Goal: Task Accomplishment & Management: Manage account settings

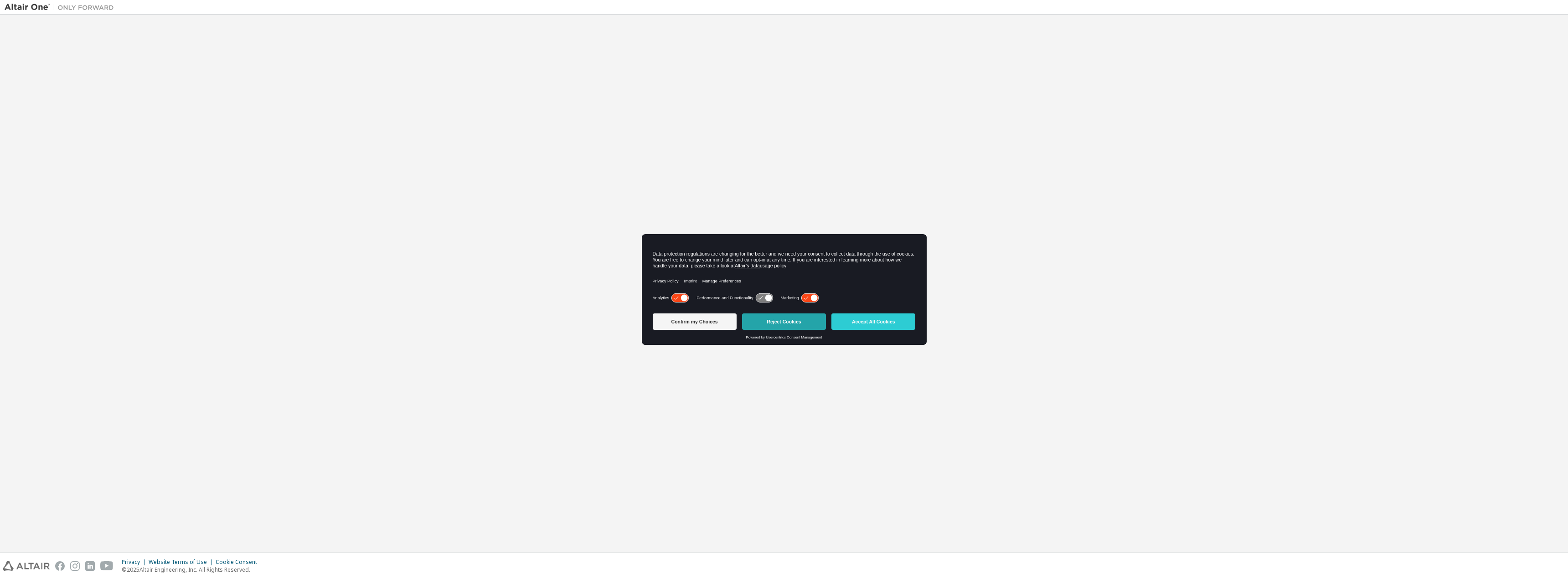
click at [785, 315] on button "Reject Cookies" at bounding box center [784, 321] width 84 height 16
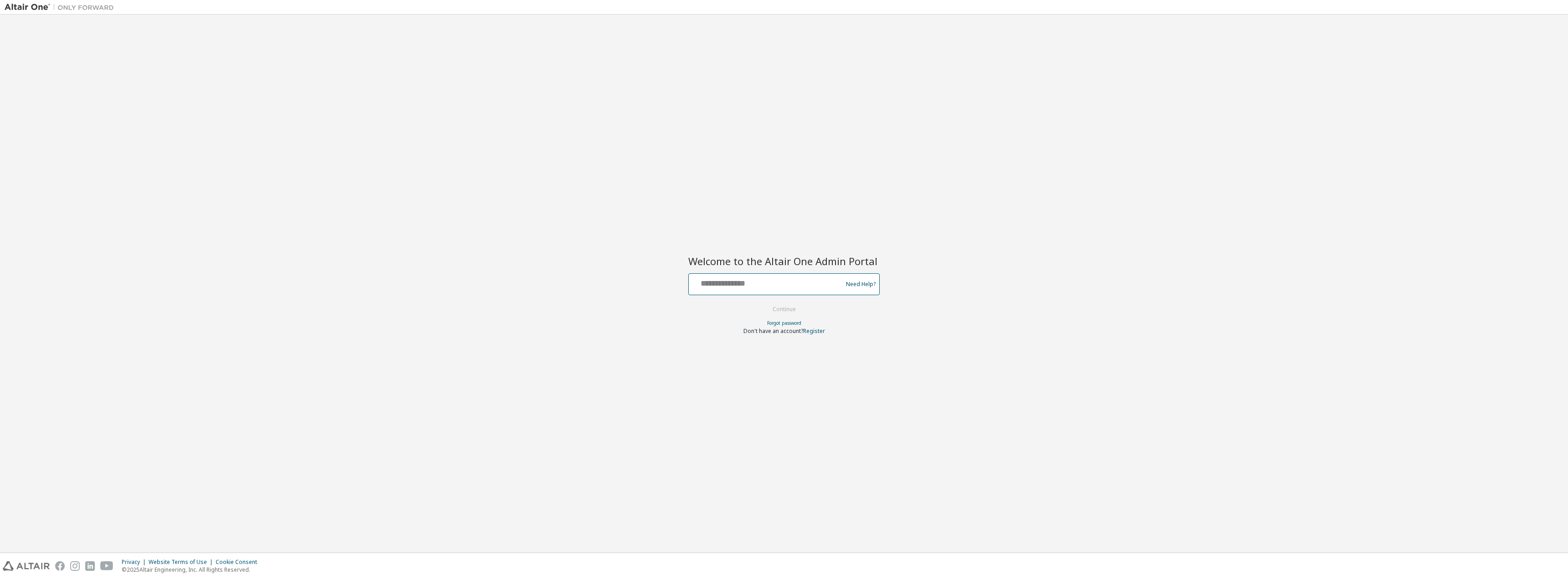
click at [735, 288] on input "text" at bounding box center [766, 282] width 149 height 13
type input "**********"
click at [787, 311] on button "Continue" at bounding box center [785, 309] width 43 height 13
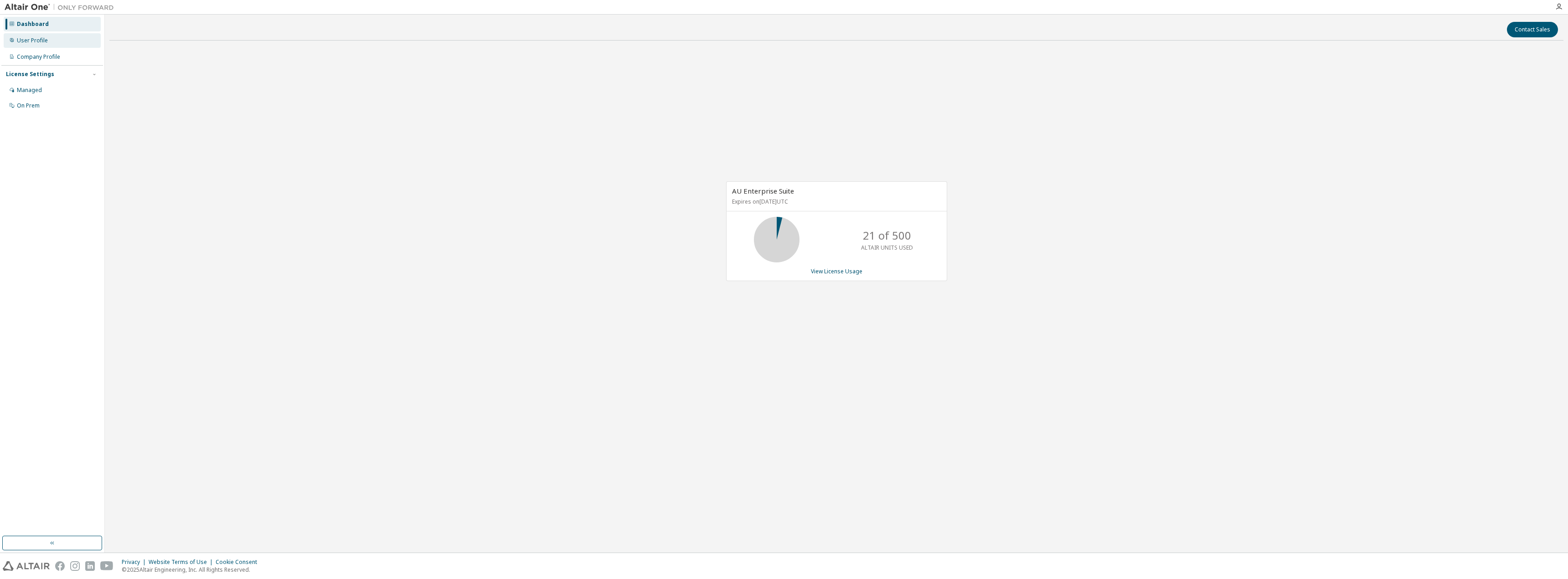
click at [57, 46] on div "User Profile" at bounding box center [52, 41] width 97 height 15
click at [59, 88] on div "Managed" at bounding box center [52, 90] width 97 height 15
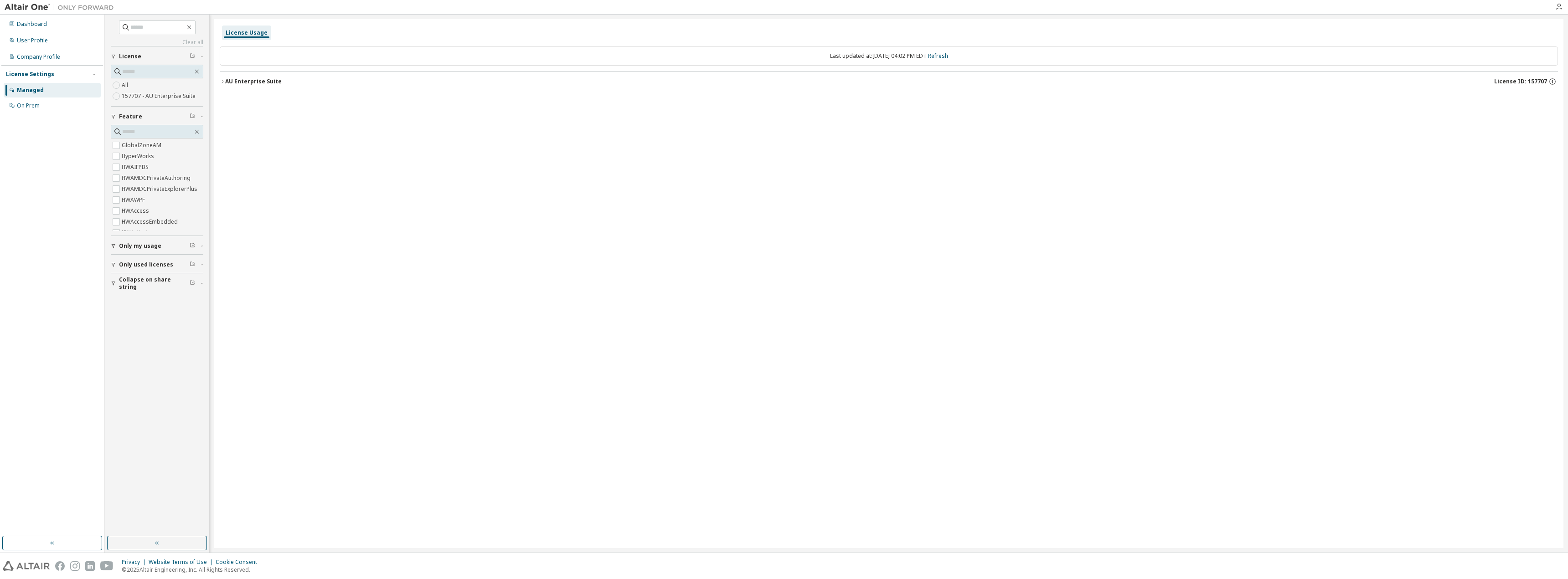
click at [224, 82] on icon "button" at bounding box center [222, 81] width 5 height 5
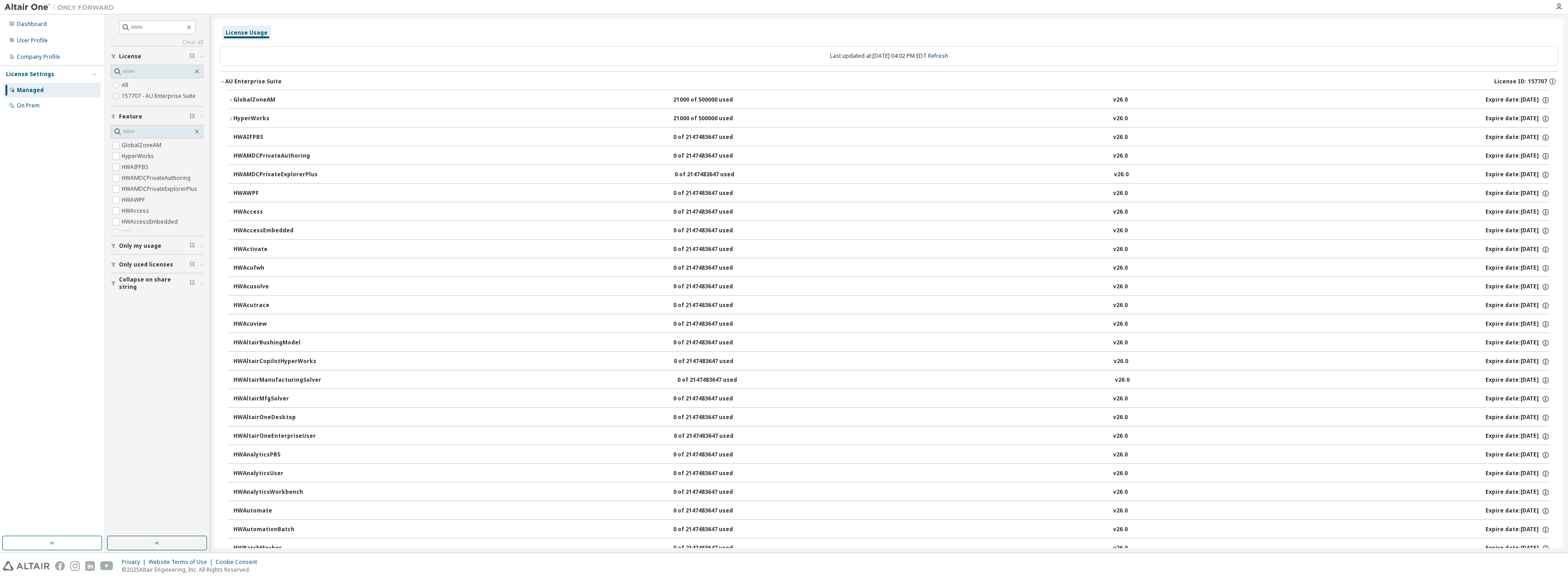
click at [224, 82] on icon "button" at bounding box center [222, 81] width 5 height 5
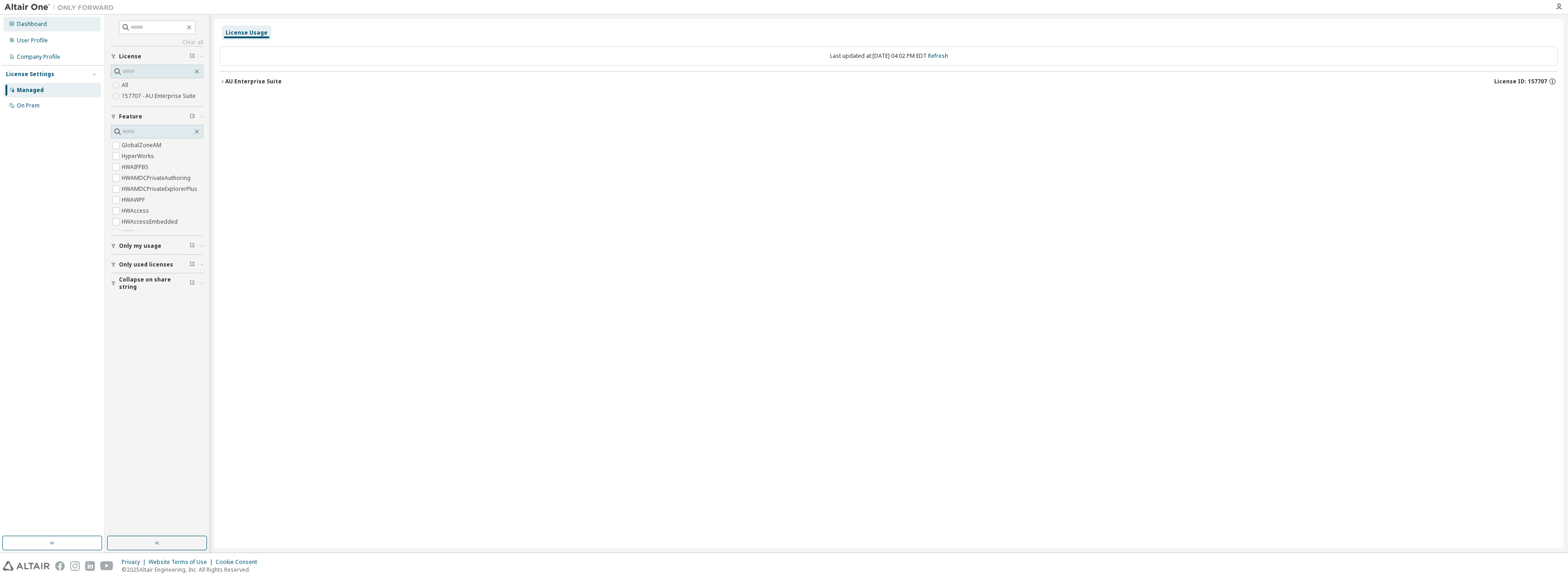
click at [30, 21] on div "Dashboard" at bounding box center [32, 24] width 30 height 7
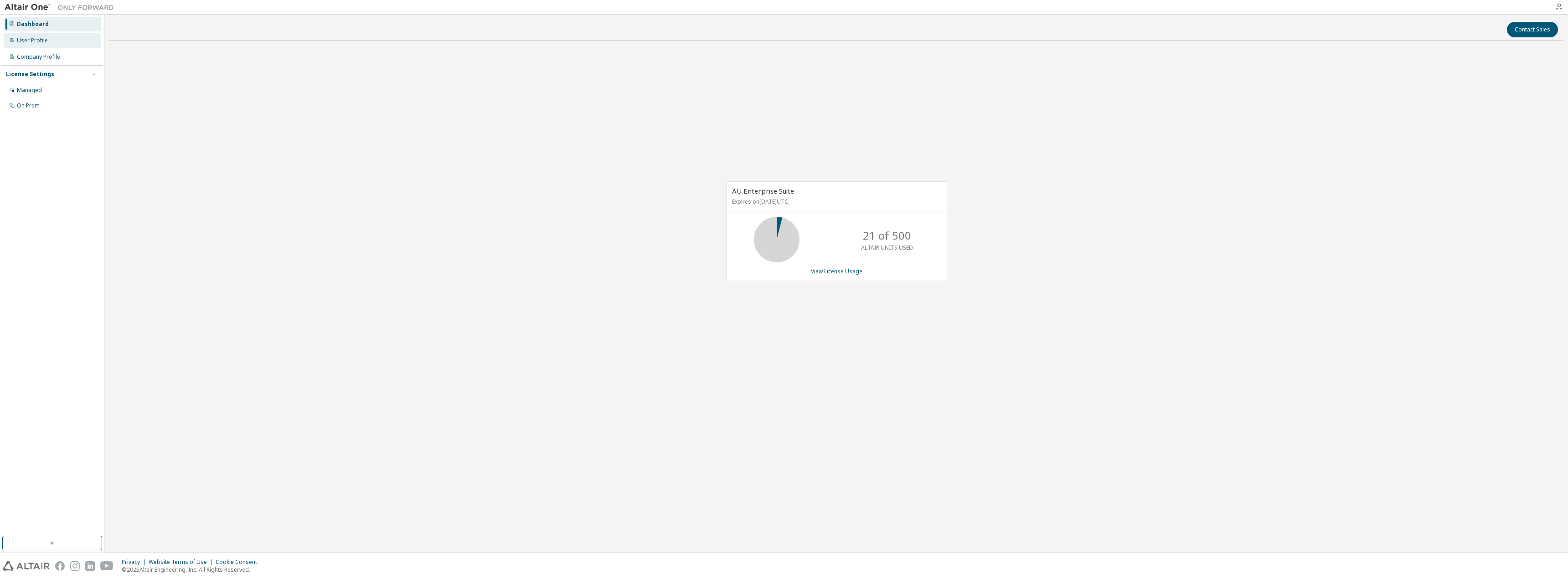
click at [30, 39] on div "User Profile" at bounding box center [32, 41] width 31 height 7
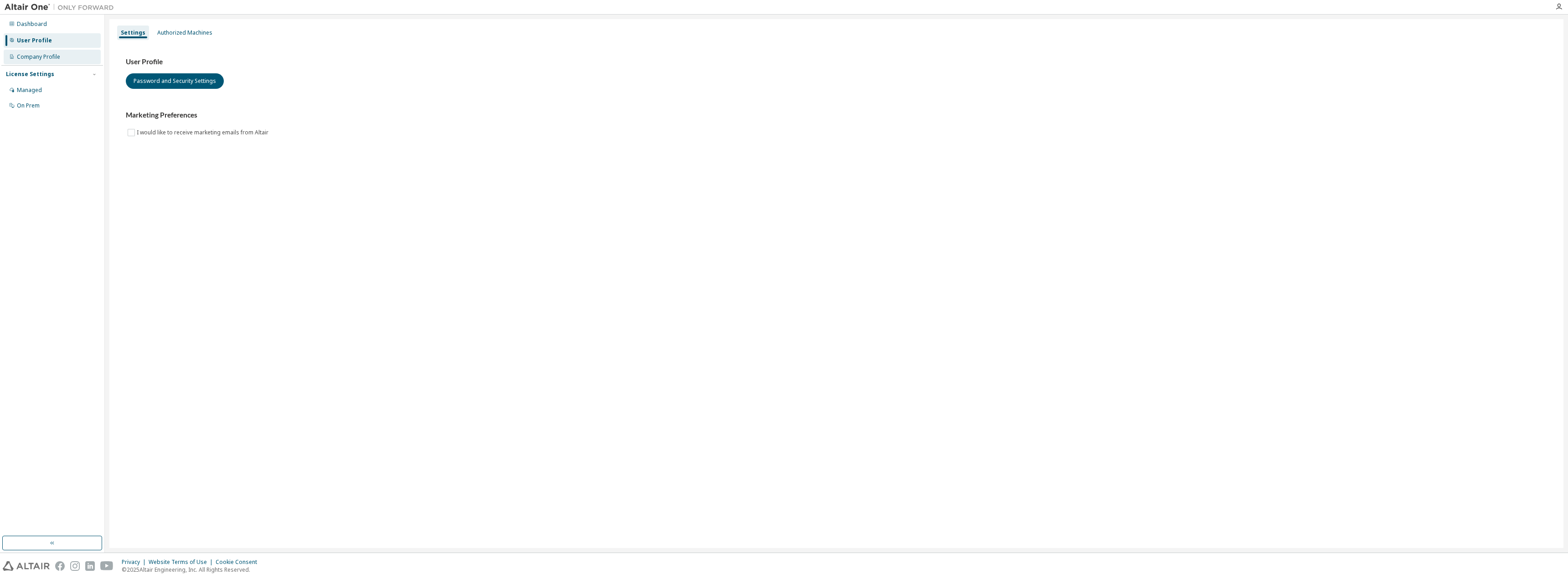
click at [30, 61] on div "Company Profile" at bounding box center [52, 57] width 97 height 15
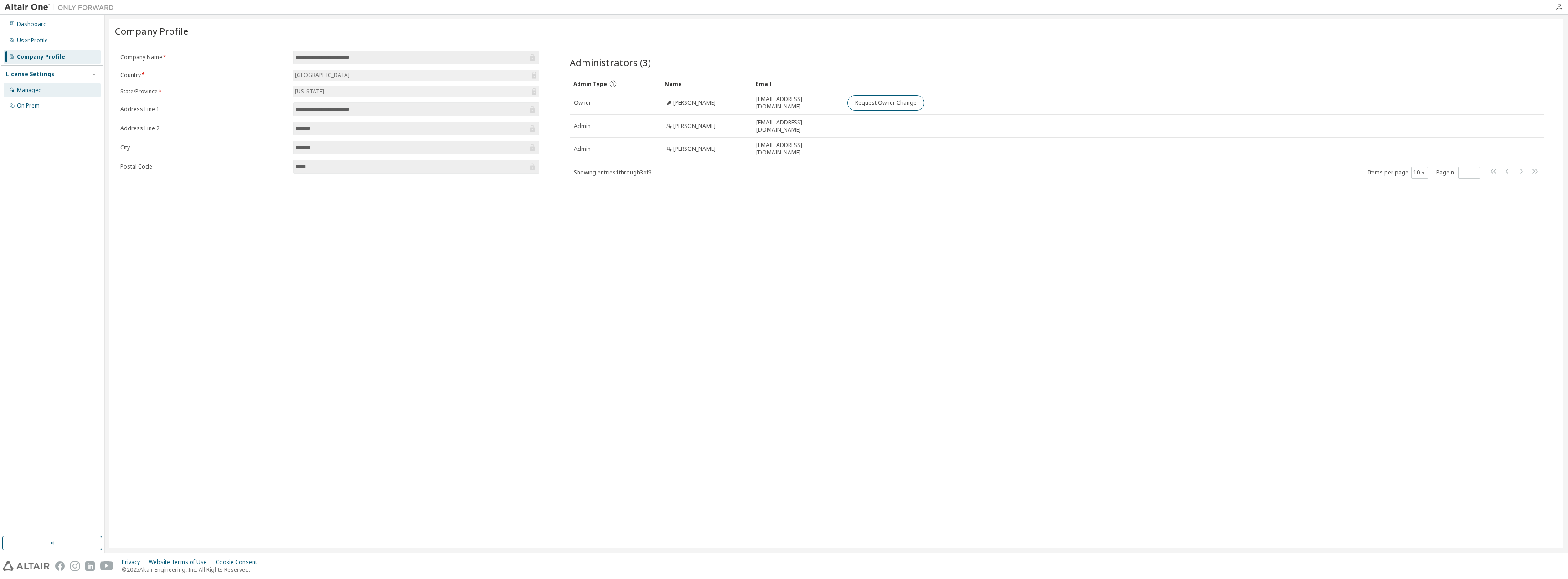
click at [30, 85] on div "Managed" at bounding box center [52, 90] width 97 height 15
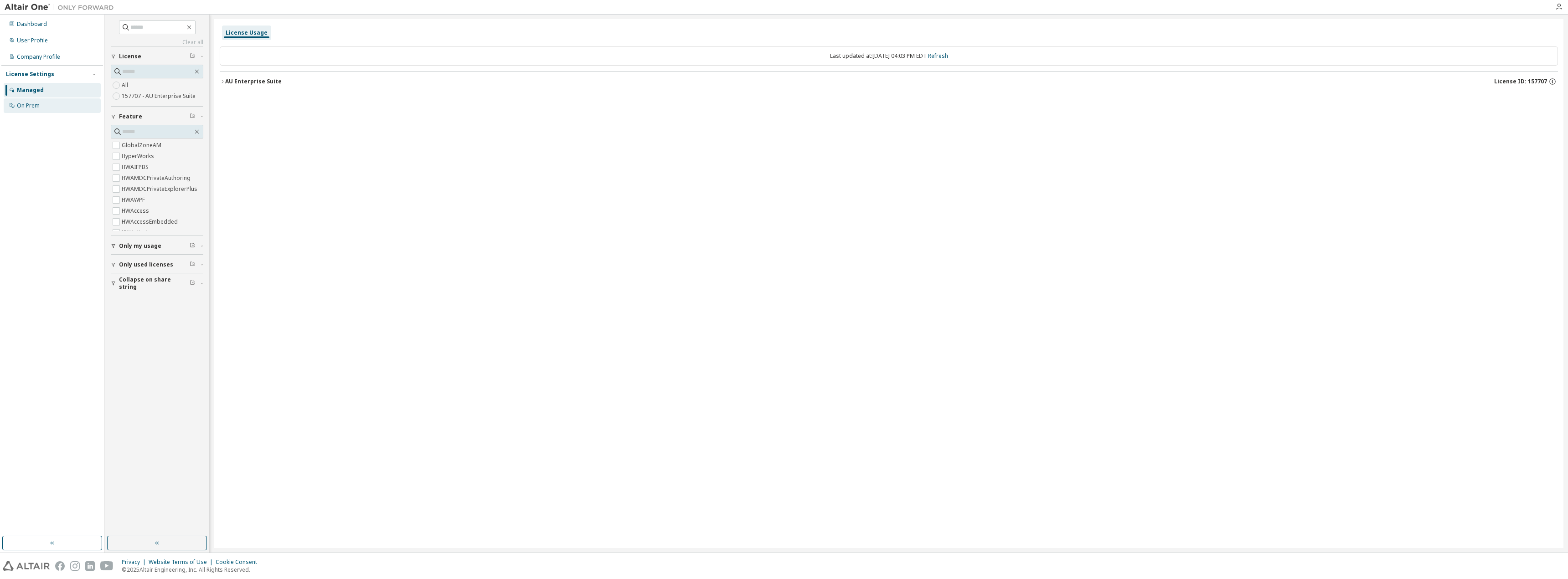
click at [30, 110] on div "On Prem" at bounding box center [52, 106] width 97 height 15
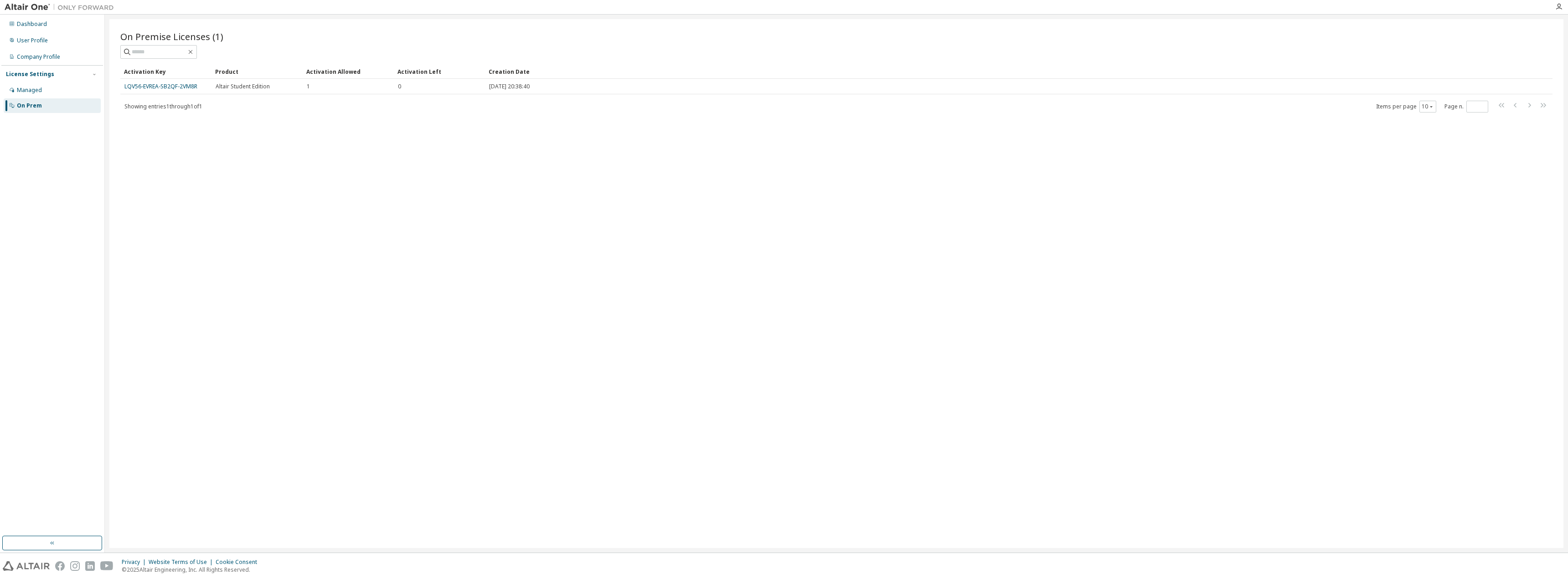
drag, startPoint x: 177, startPoint y: 88, endPoint x: 419, endPoint y: 207, distance: 269.7
click at [441, 226] on div "On Premise Licenses (1) Clear Load Save Save As Field Operator Value Select fil…" at bounding box center [836, 283] width 1454 height 529
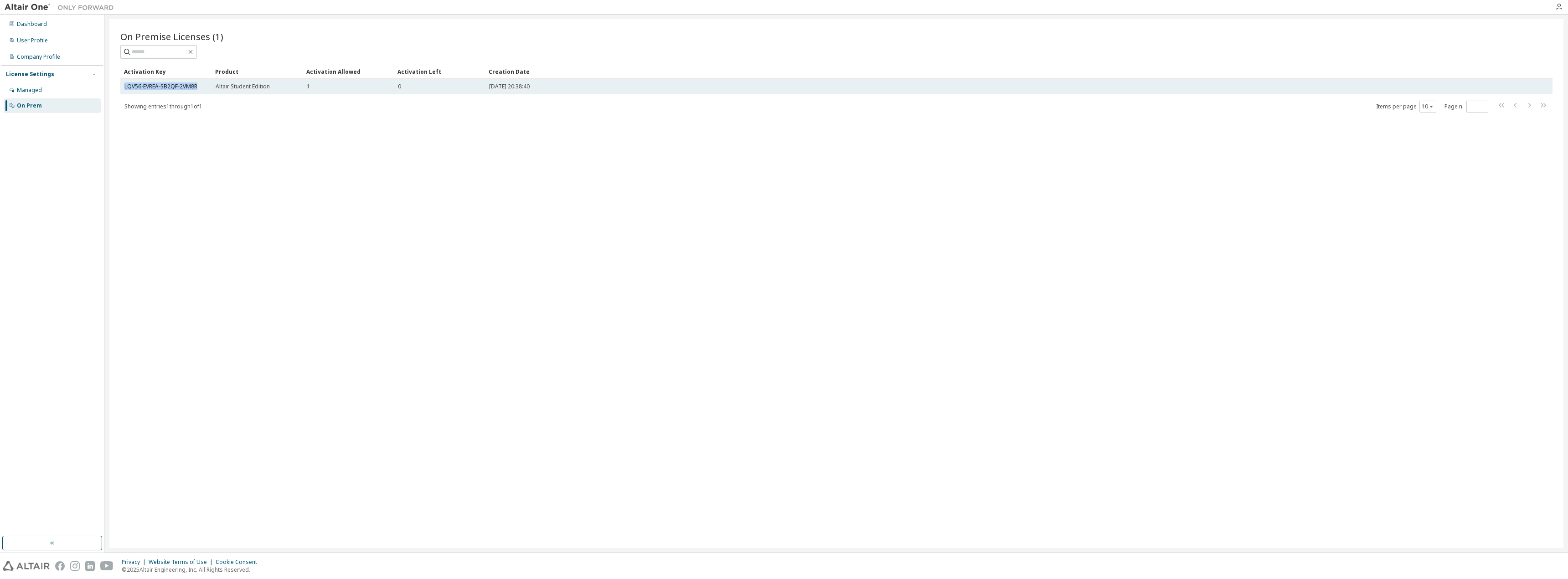
drag, startPoint x: 202, startPoint y: 87, endPoint x: 113, endPoint y: 86, distance: 89.0
click at [122, 85] on td "LQV56-EVREA-SB2QF-2VM8R" at bounding box center [166, 86] width 91 height 15
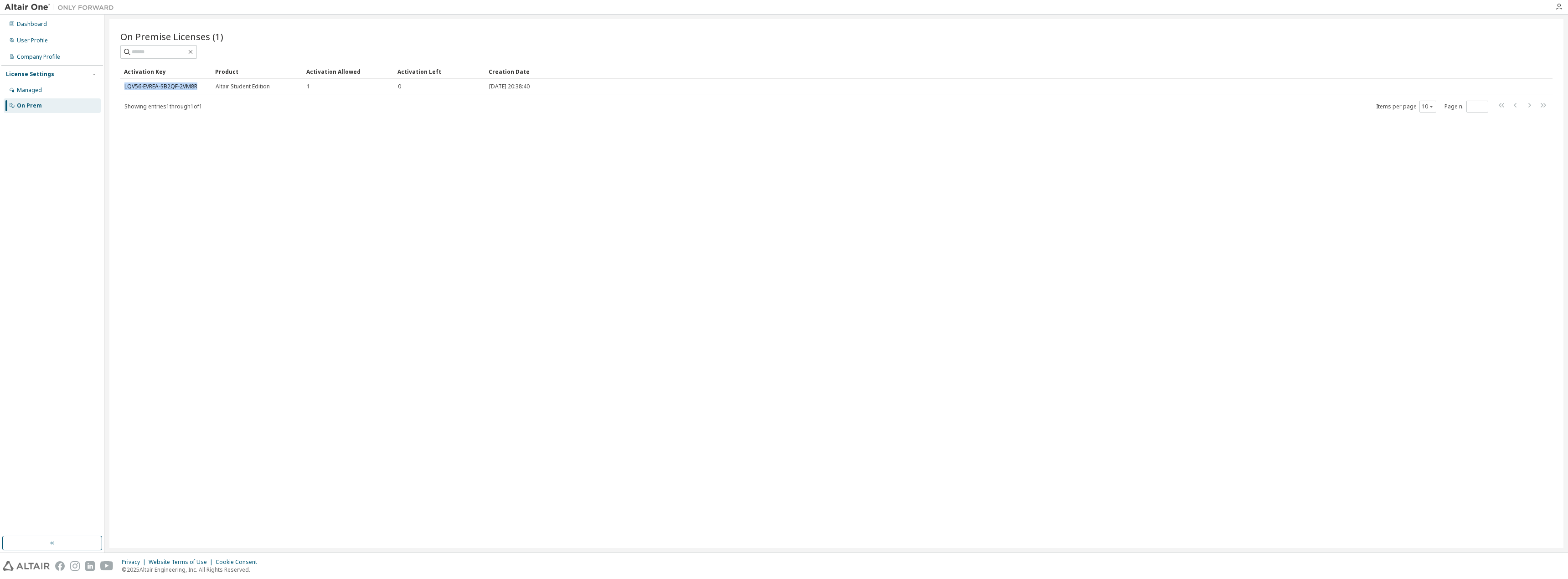
copy link "LQV56-EVREA-SB2QF-2VM8R"
click at [330, 155] on div "On Premise Licenses (1) Clear Load Save Save As Field Operator Value Select fil…" at bounding box center [836, 283] width 1454 height 529
click at [24, 4] on img at bounding box center [61, 7] width 114 height 9
click at [33, 21] on div "Dashboard" at bounding box center [32, 24] width 30 height 7
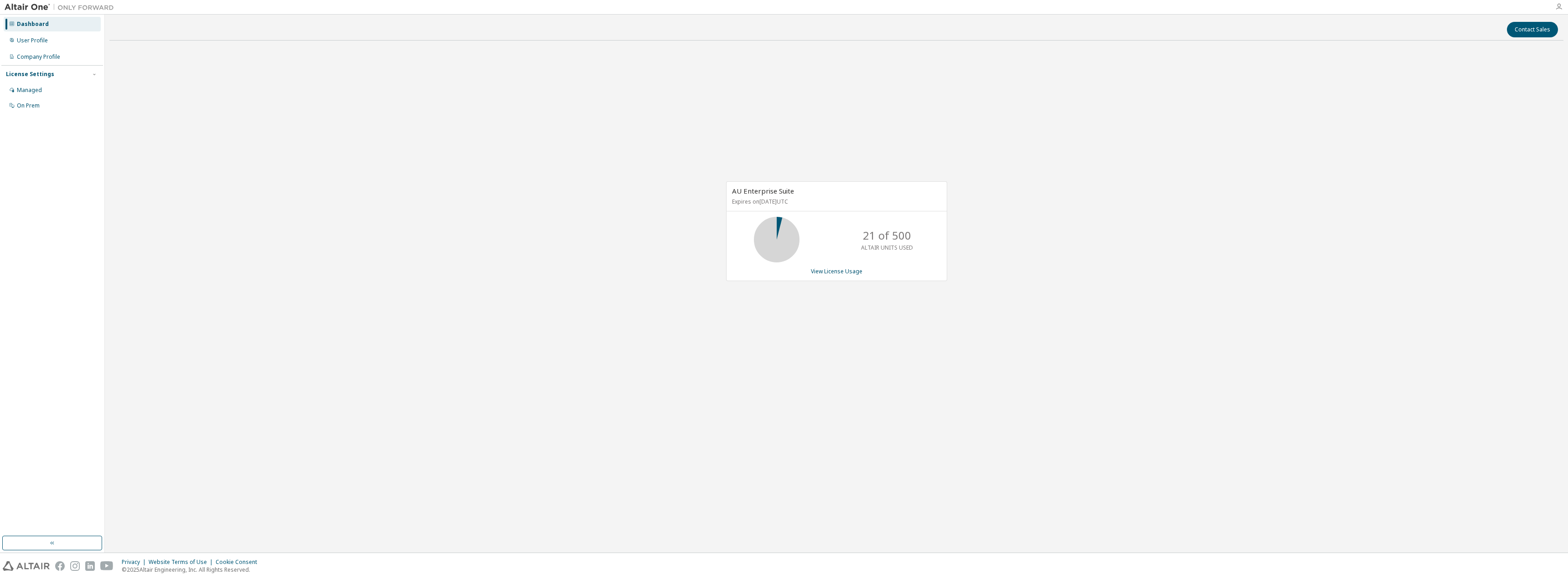
click at [1558, 10] on icon "button" at bounding box center [1559, 7] width 7 height 7
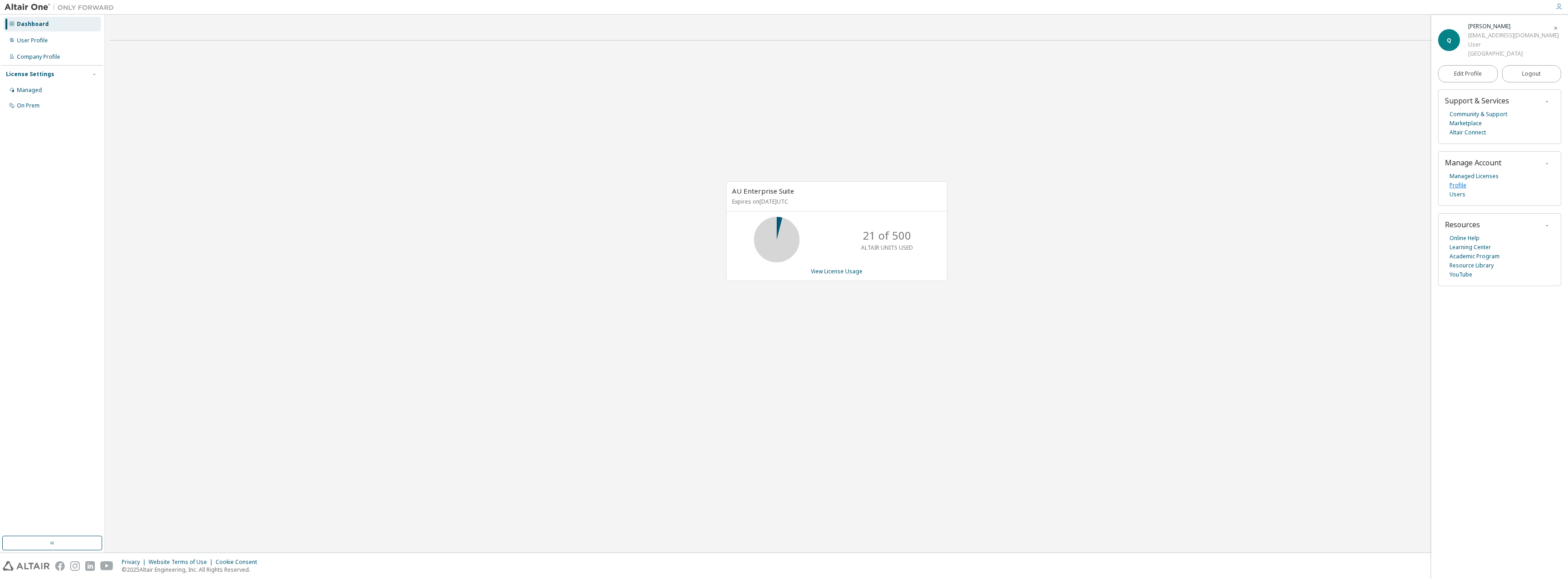
click at [1458, 183] on link "Profile" at bounding box center [1458, 185] width 17 height 9
click at [1454, 194] on link "Users" at bounding box center [1457, 194] width 16 height 9
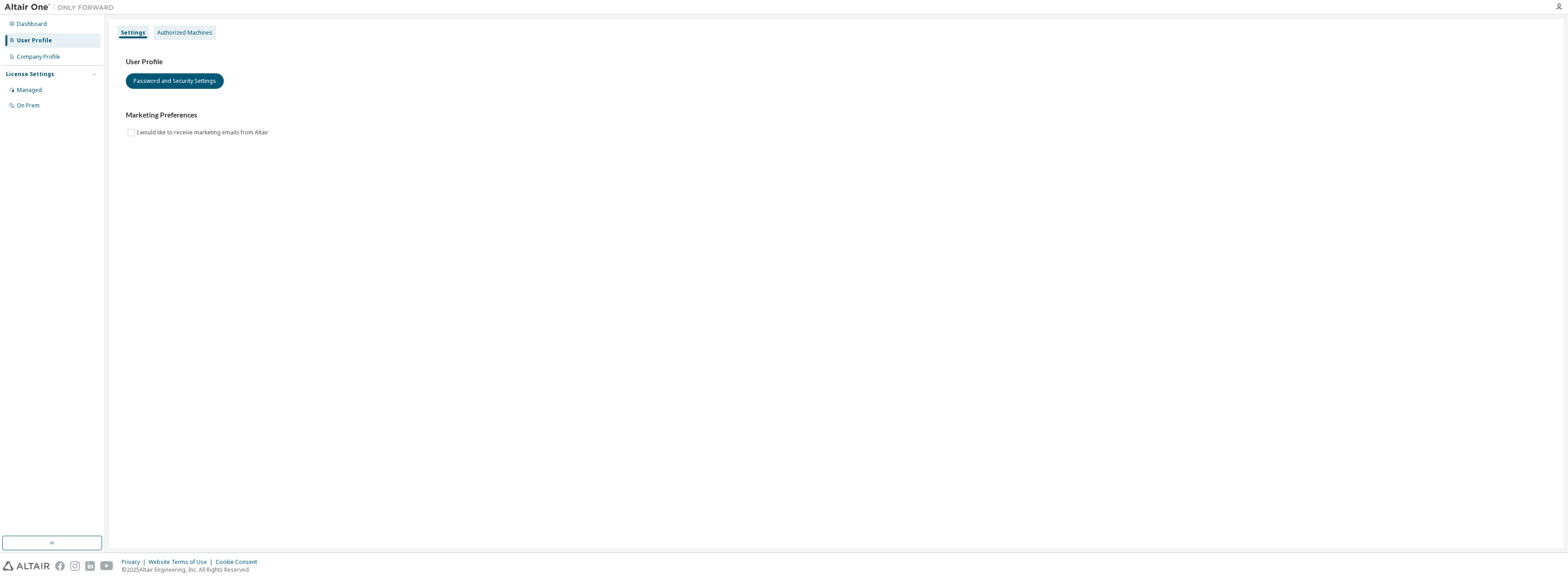
click at [174, 26] on div "Settings Authorized Machines" at bounding box center [836, 32] width 1443 height 16
click at [174, 30] on div "Authorized Machines" at bounding box center [184, 33] width 55 height 7
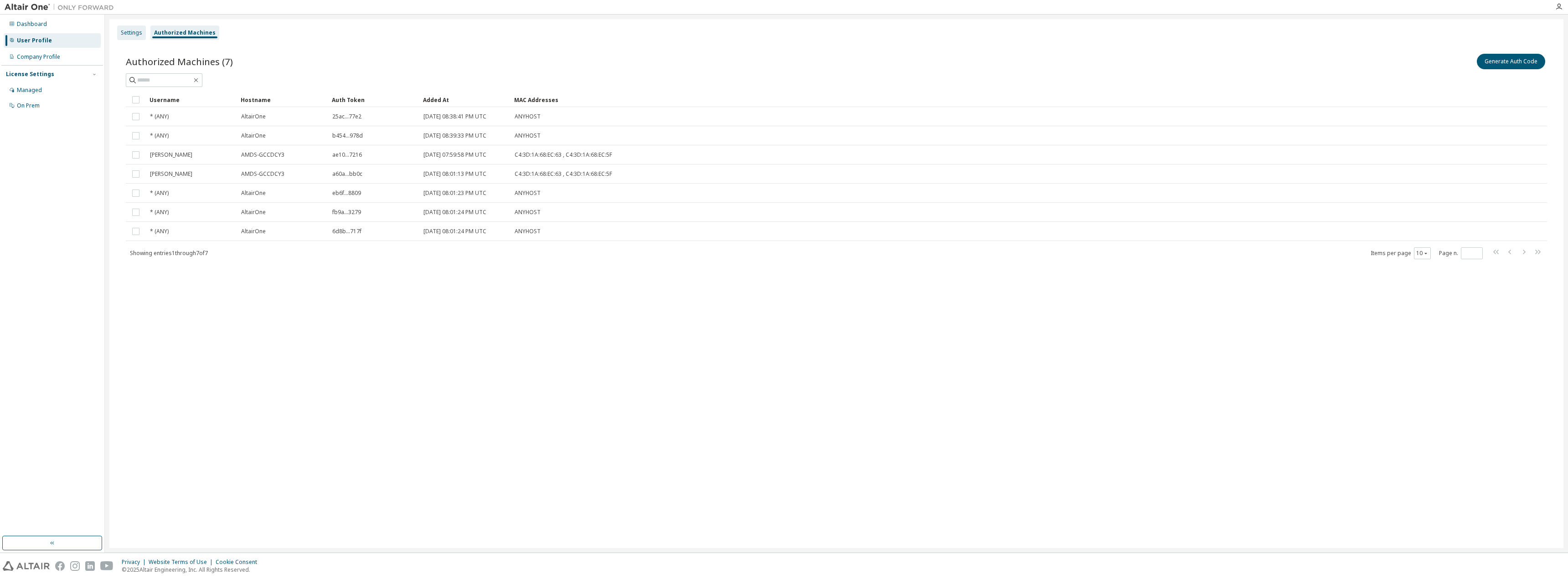
click at [126, 31] on div "Settings" at bounding box center [131, 33] width 21 height 7
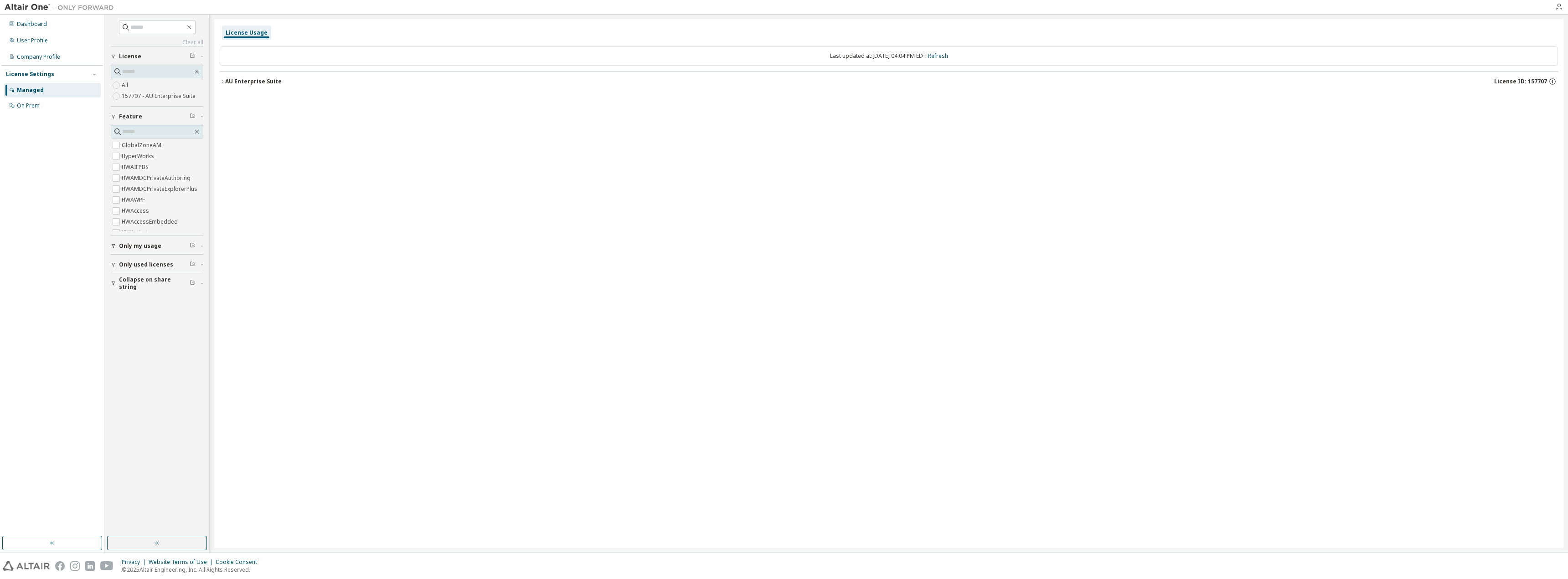
click at [114, 244] on icon "button" at bounding box center [113, 246] width 5 height 5
click at [146, 538] on button "button" at bounding box center [157, 543] width 100 height 15
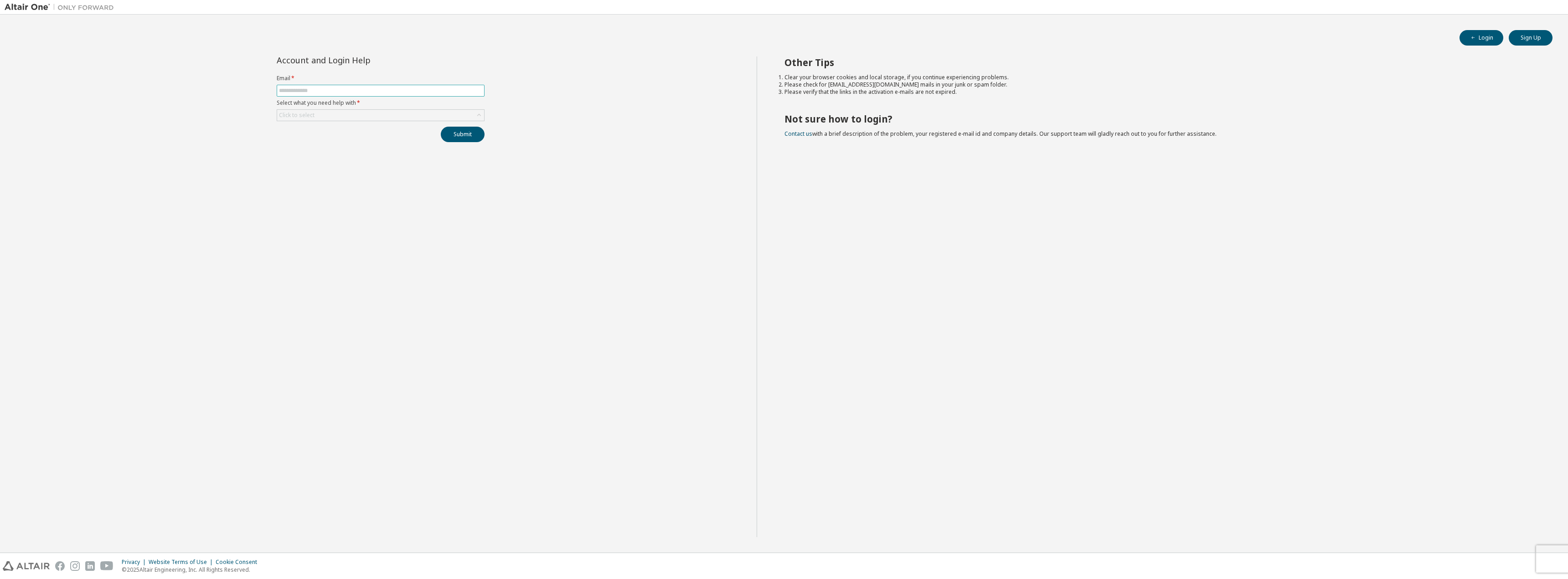
click at [398, 86] on span at bounding box center [380, 90] width 208 height 12
click at [398, 92] on input "text" at bounding box center [380, 91] width 203 height 7
type input "**********"
click at [324, 114] on div "Click to select" at bounding box center [380, 115] width 207 height 11
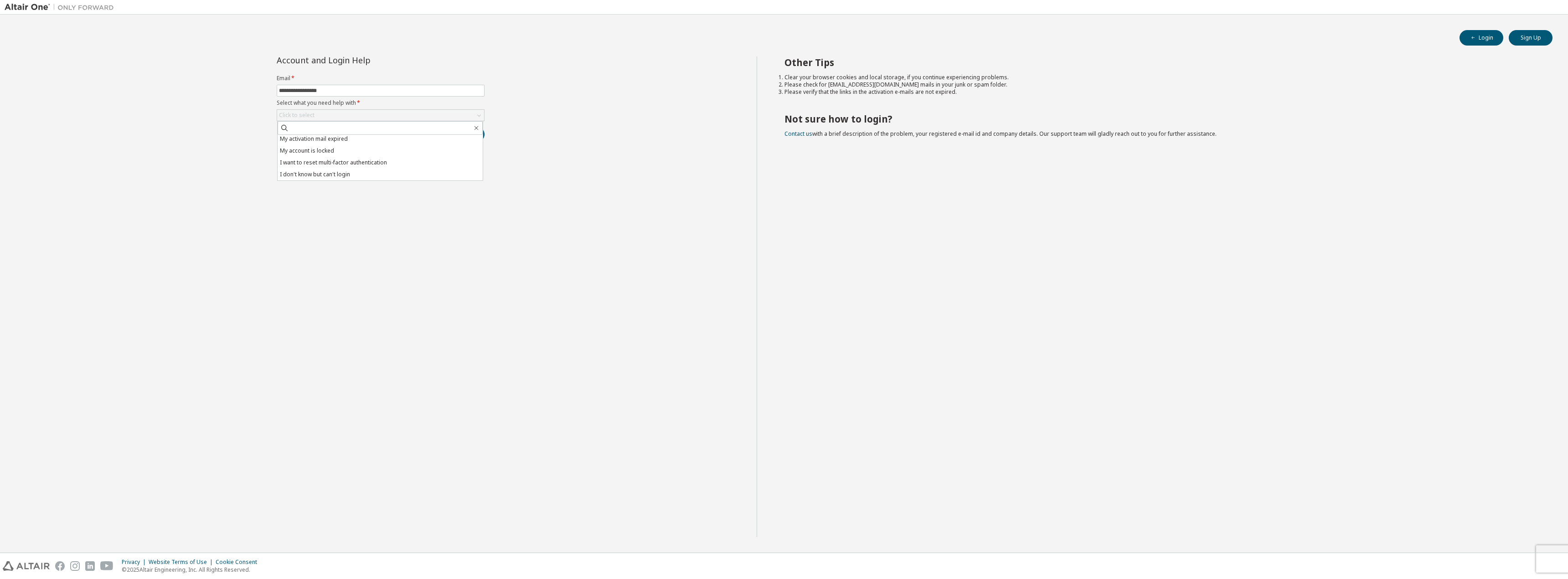
click at [565, 284] on div "**********" at bounding box center [380, 297] width 752 height 480
click at [1491, 41] on button "Login" at bounding box center [1482, 37] width 44 height 15
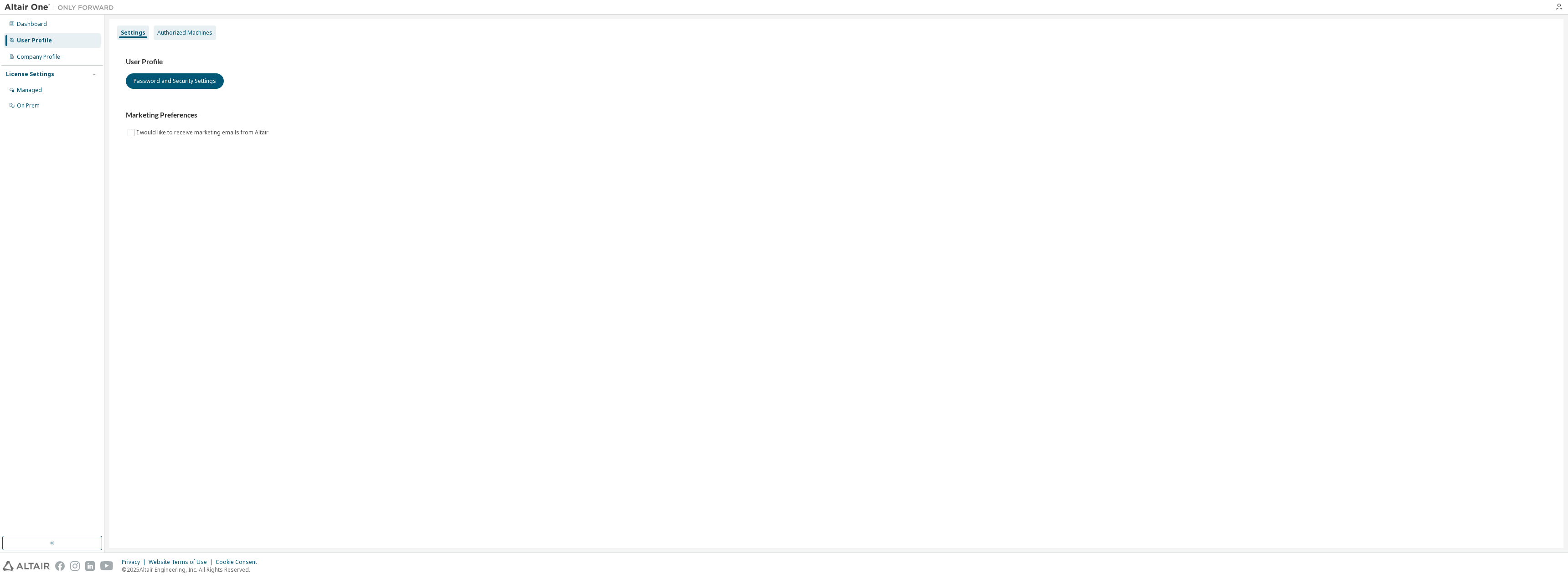
click at [179, 35] on div "Authorized Machines" at bounding box center [184, 33] width 55 height 7
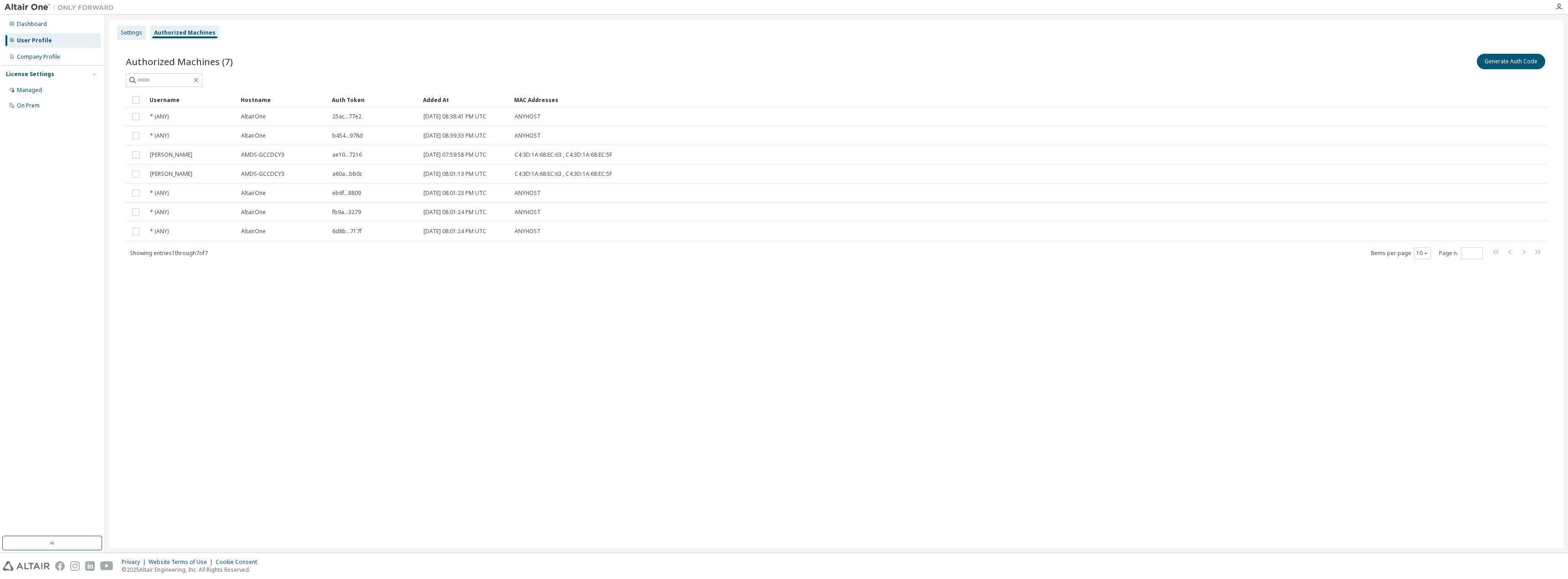
click at [135, 34] on div "Settings" at bounding box center [131, 33] width 21 height 7
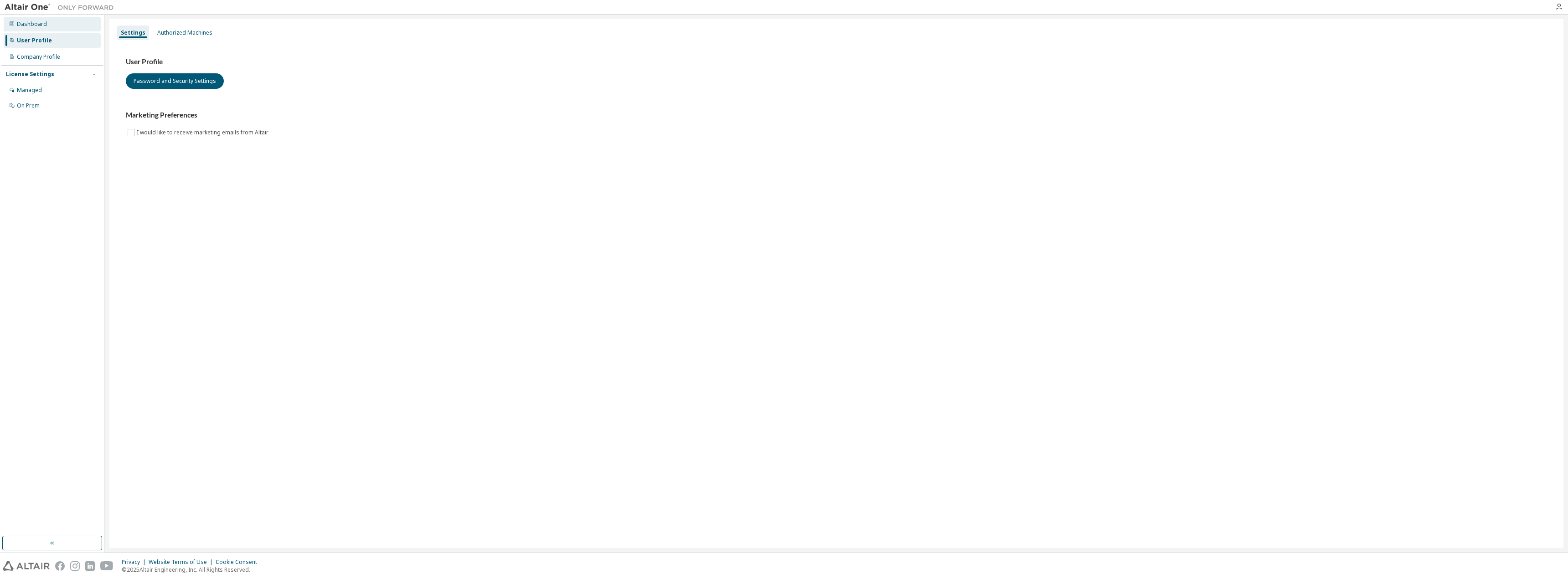
click at [46, 23] on div "Dashboard" at bounding box center [52, 24] width 97 height 15
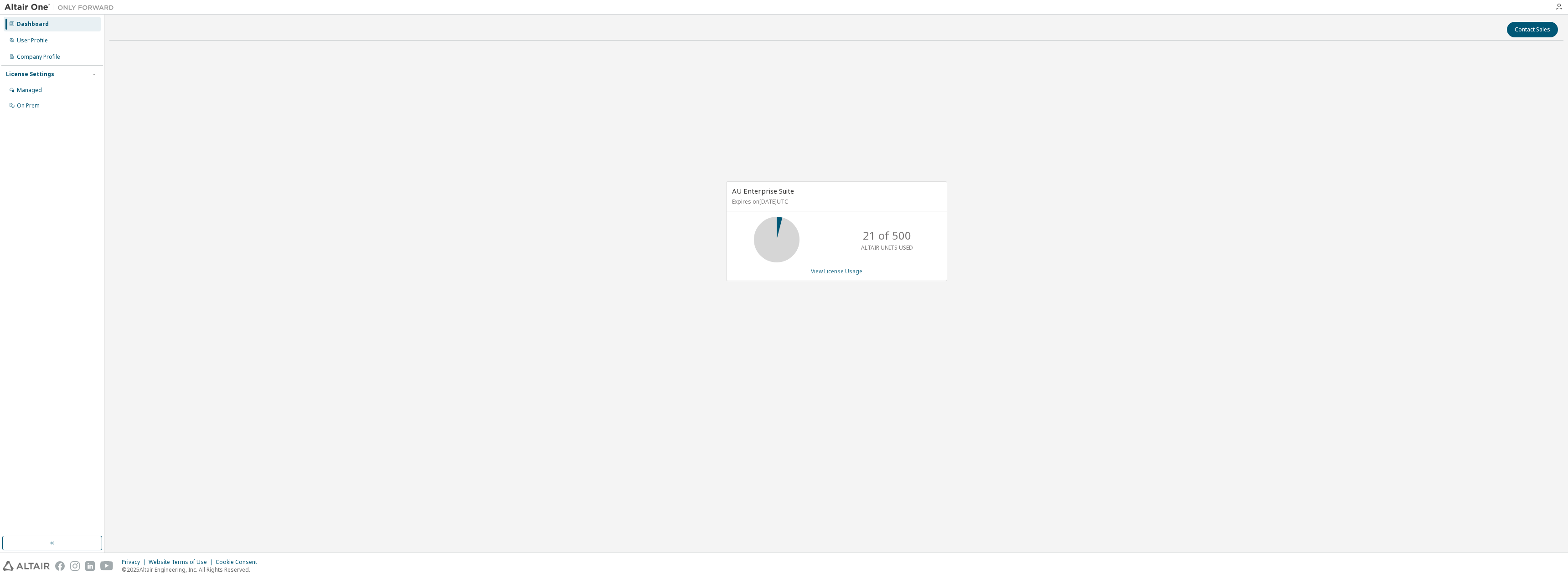
click at [834, 273] on link "View License Usage" at bounding box center [836, 271] width 52 height 8
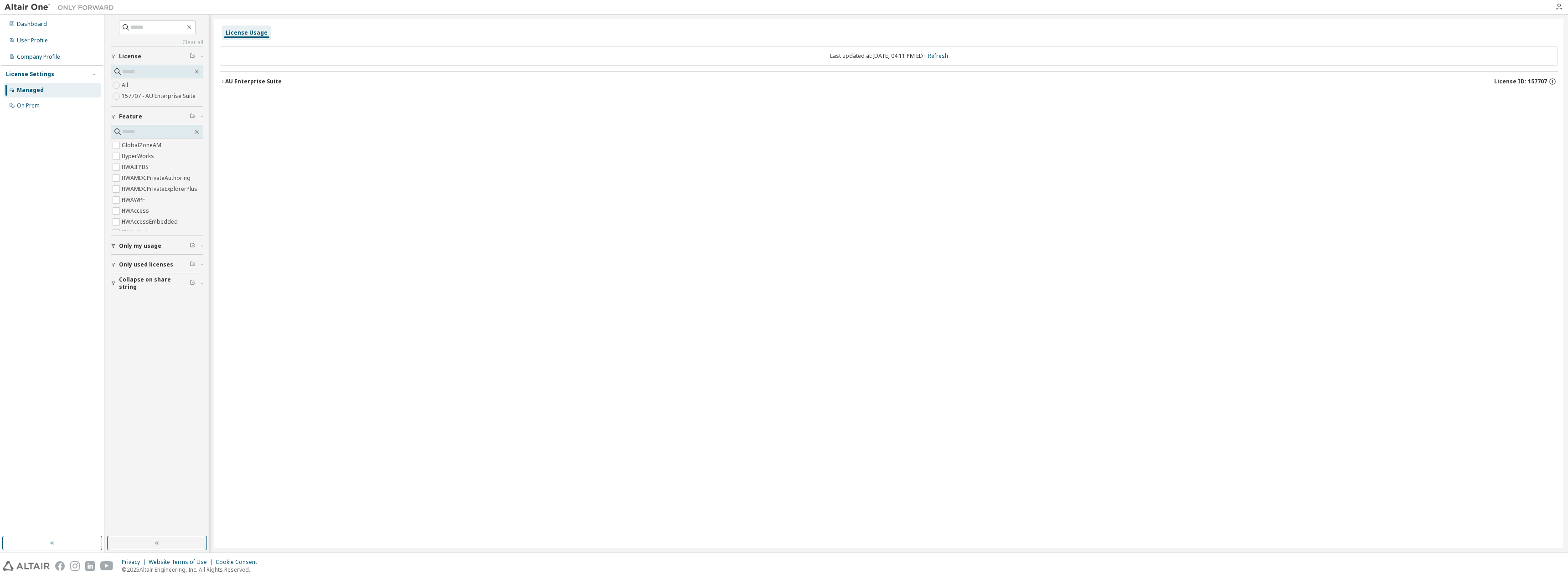
click at [256, 83] on div "AU Enterprise Suite" at bounding box center [253, 81] width 57 height 7
click at [240, 81] on div "AU Enterprise Suite" at bounding box center [253, 81] width 57 height 7
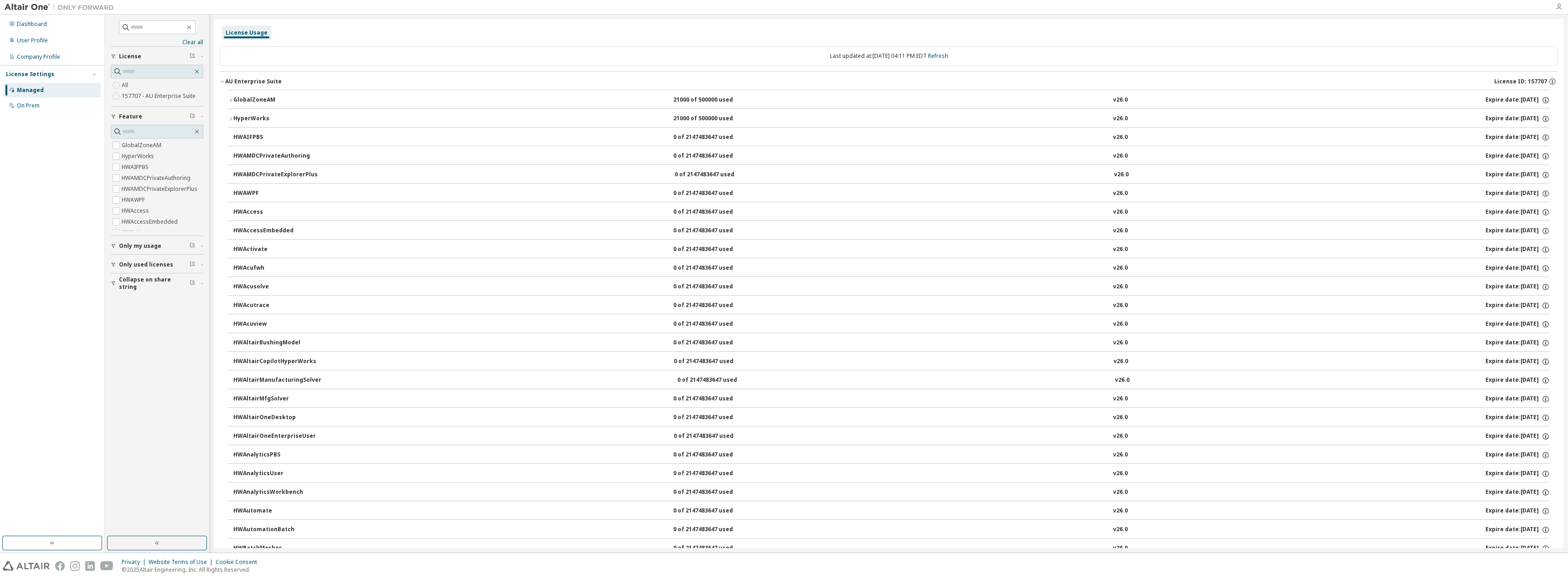
click at [1561, 7] on icon "button" at bounding box center [1559, 7] width 7 height 7
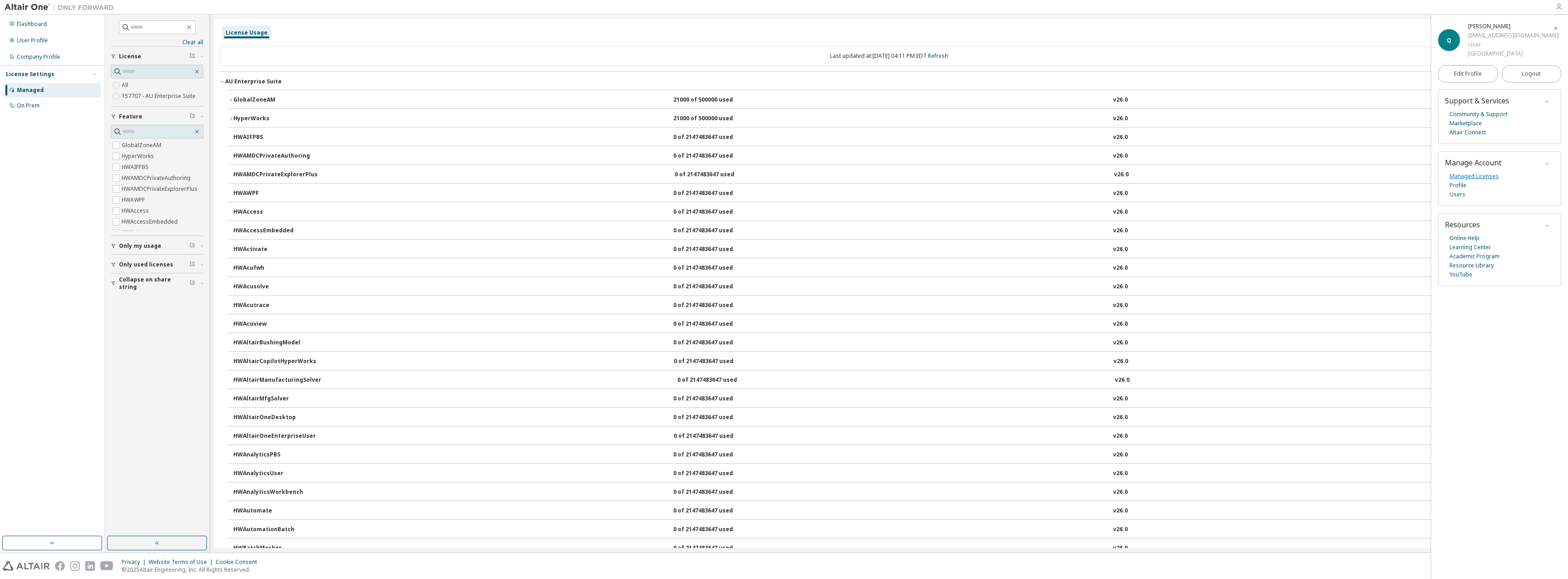
click at [1460, 177] on link "Managed Licenses" at bounding box center [1474, 176] width 49 height 9
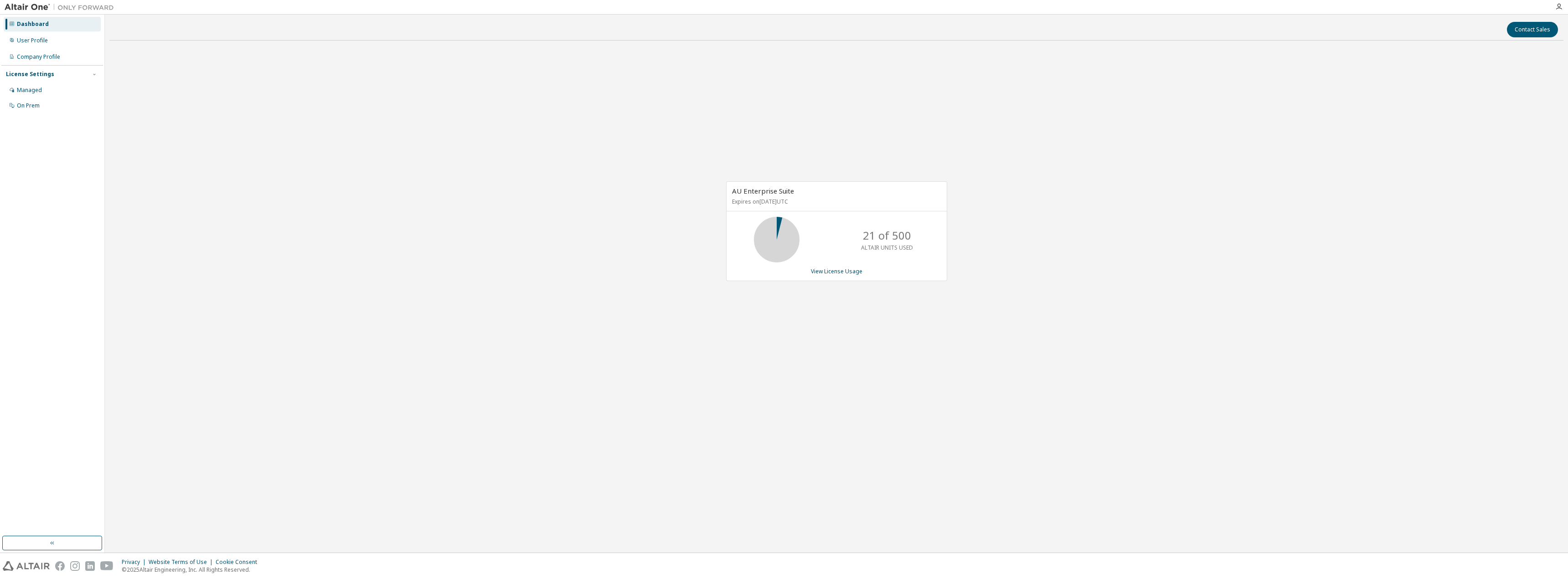
click at [933, 427] on div "Contact Sales AU Enterprise Suite Expires on [DATE] UTC 21 of 500 ALTAIR UNITS …" at bounding box center [836, 283] width 1454 height 529
click at [28, 41] on div "User Profile" at bounding box center [32, 41] width 31 height 7
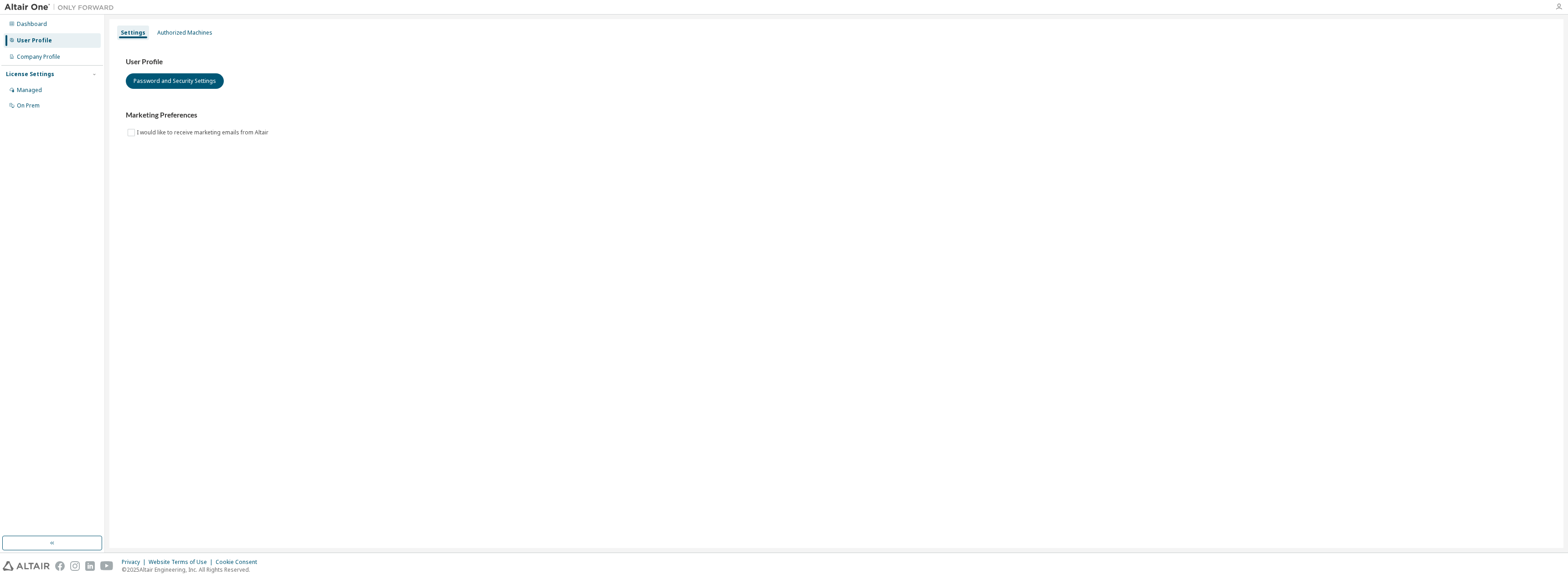
click at [1562, 10] on icon "button" at bounding box center [1559, 7] width 7 height 7
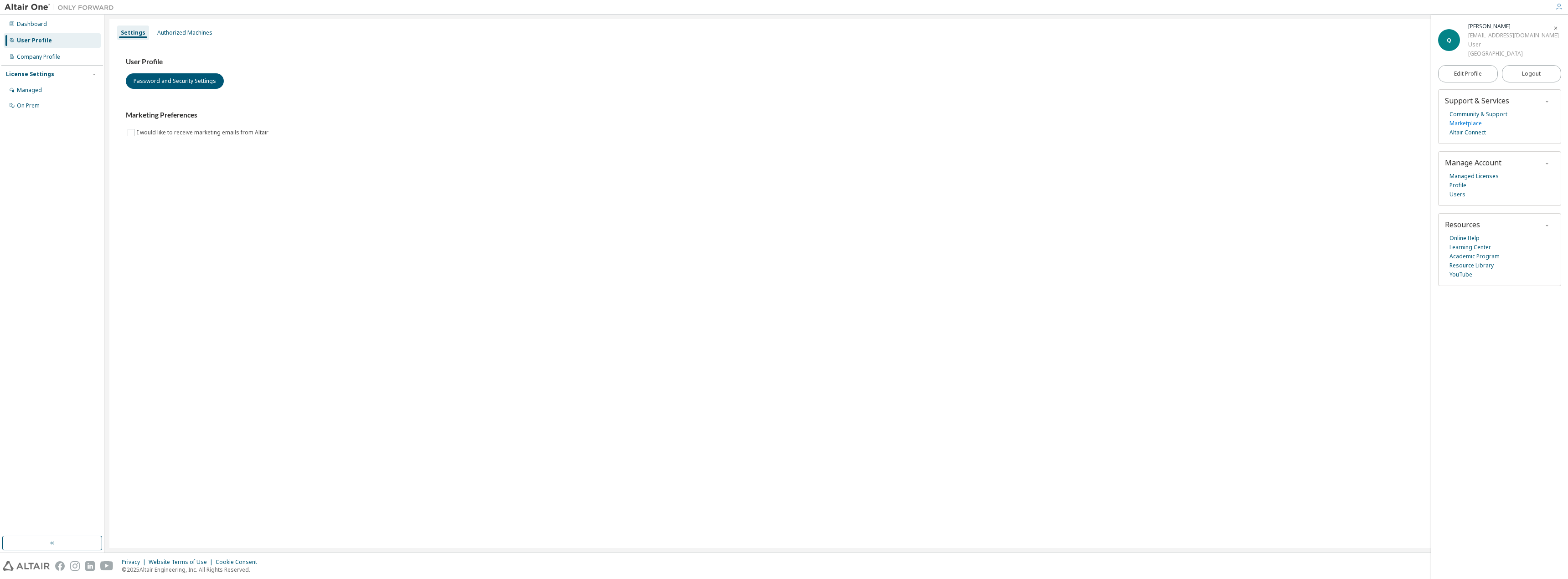
click at [1469, 120] on link "Marketplace" at bounding box center [1465, 123] width 32 height 9
